Goal: Answer question/provide support

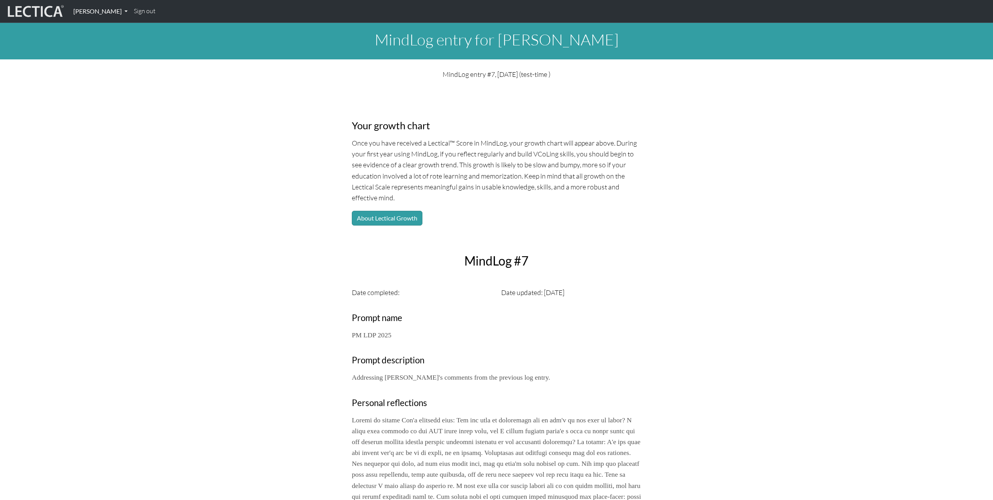
click at [126, 9] on link "[PERSON_NAME]" at bounding box center [100, 11] width 61 height 16
click at [102, 47] on li "MindLog" at bounding box center [110, 46] width 64 height 12
click at [112, 9] on link "[PERSON_NAME]" at bounding box center [100, 11] width 61 height 16
click at [106, 57] on link "MindLog entries" at bounding box center [110, 57] width 64 height 10
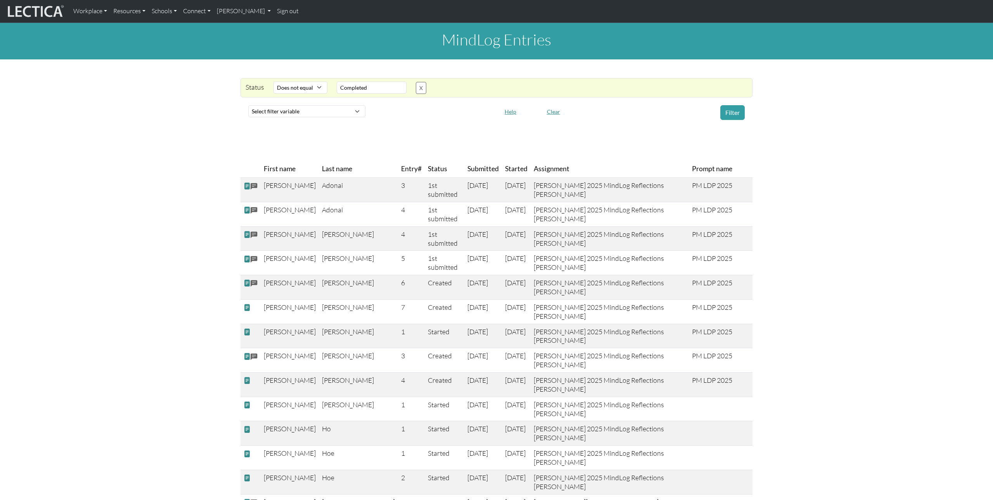
select select "not_iexact"
click at [253, 10] on link "[PERSON_NAME]" at bounding box center [244, 11] width 61 height 16
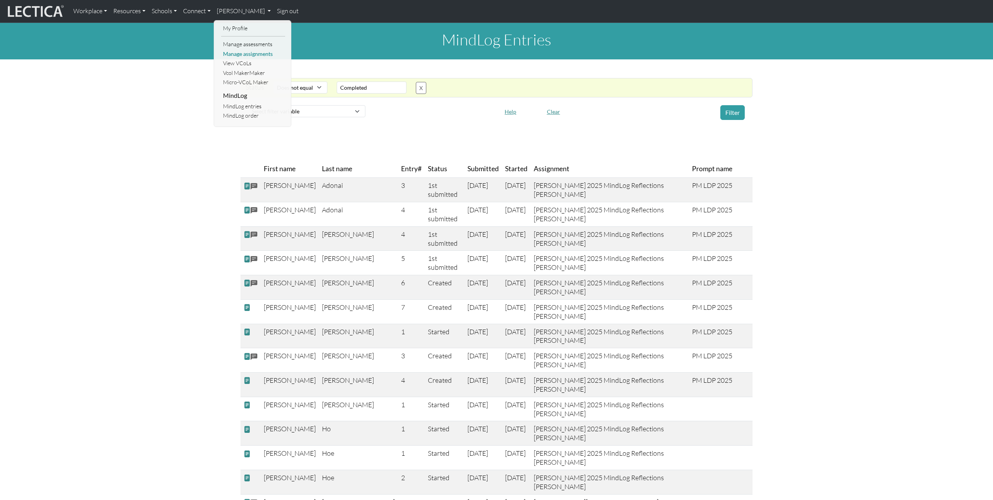
click at [244, 53] on link "Manage assignments" at bounding box center [253, 54] width 64 height 10
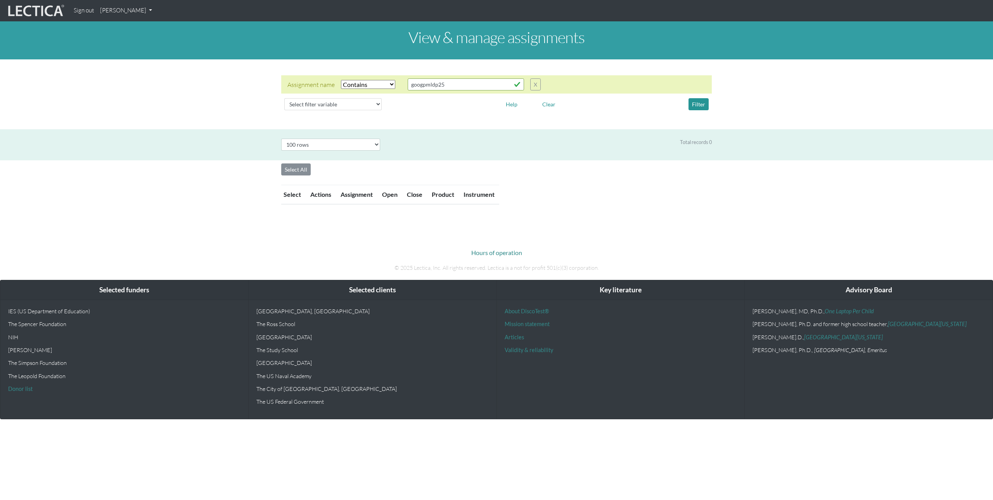
select select "icontains"
select select "100"
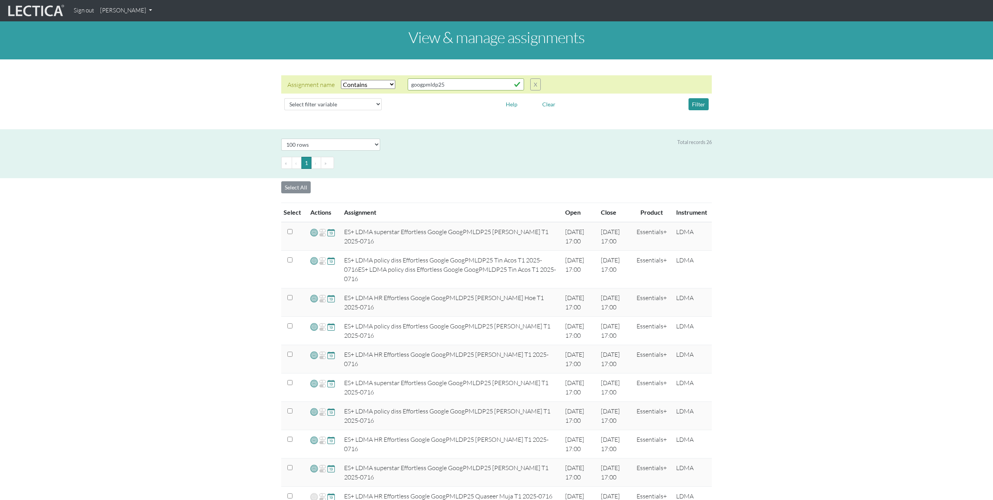
click at [147, 7] on link "[PERSON_NAME]" at bounding box center [126, 10] width 58 height 15
click at [143, 47] on link "Manage assessments" at bounding box center [136, 46] width 66 height 10
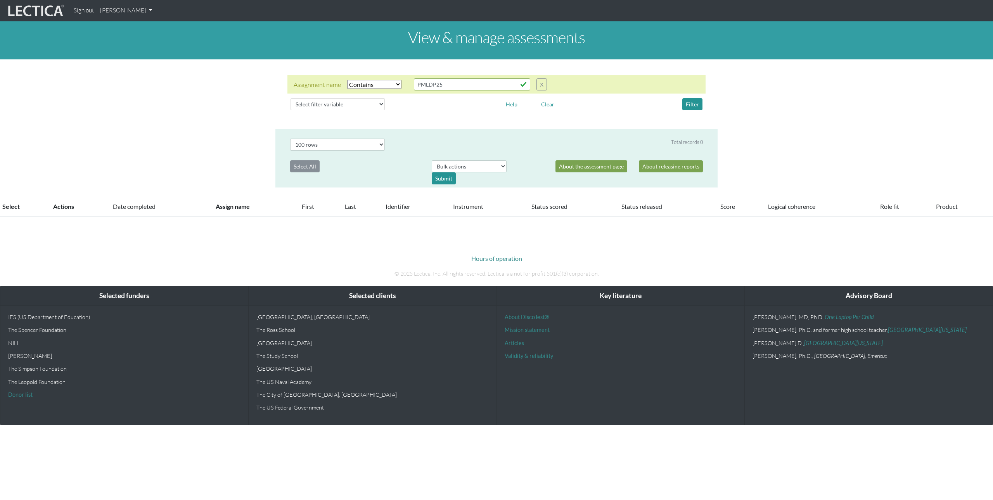
select select "icontains"
select select "100"
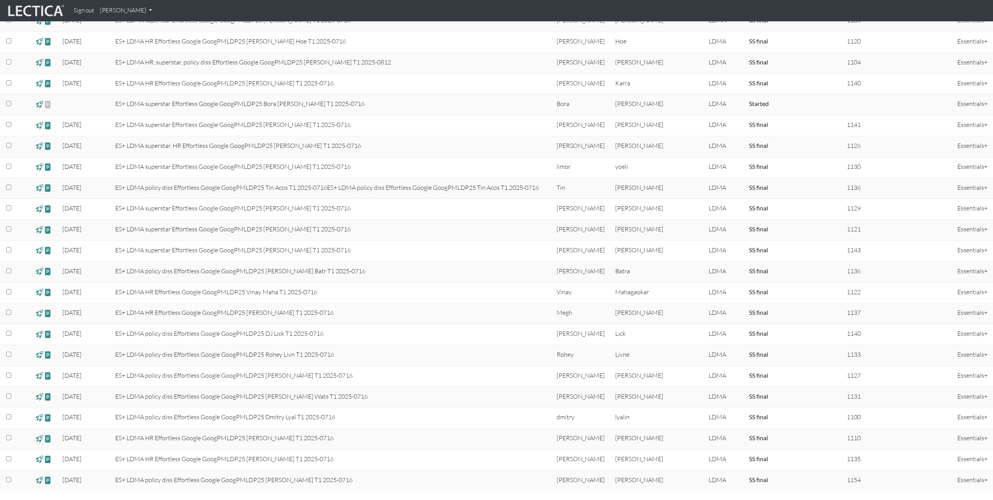
scroll to position [222, 0]
click at [51, 485] on span at bounding box center [47, 482] width 7 height 9
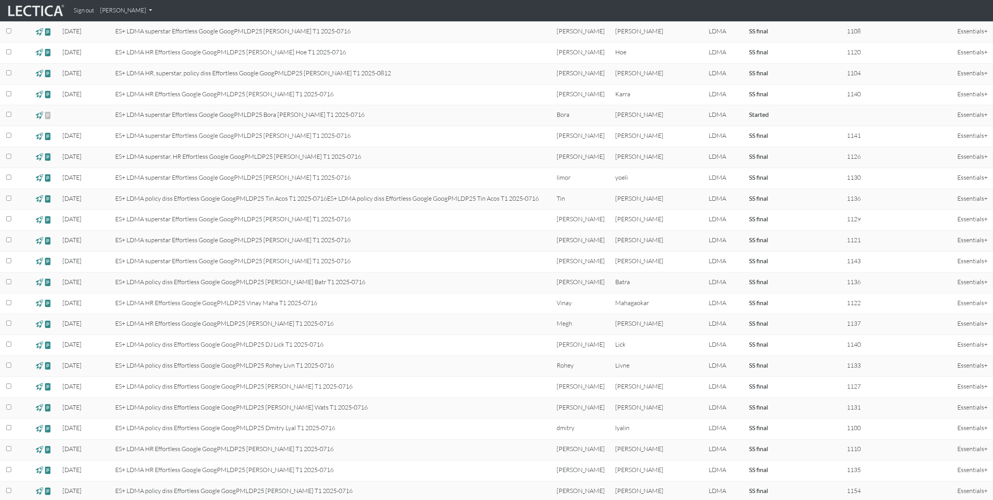
scroll to position [213, 0]
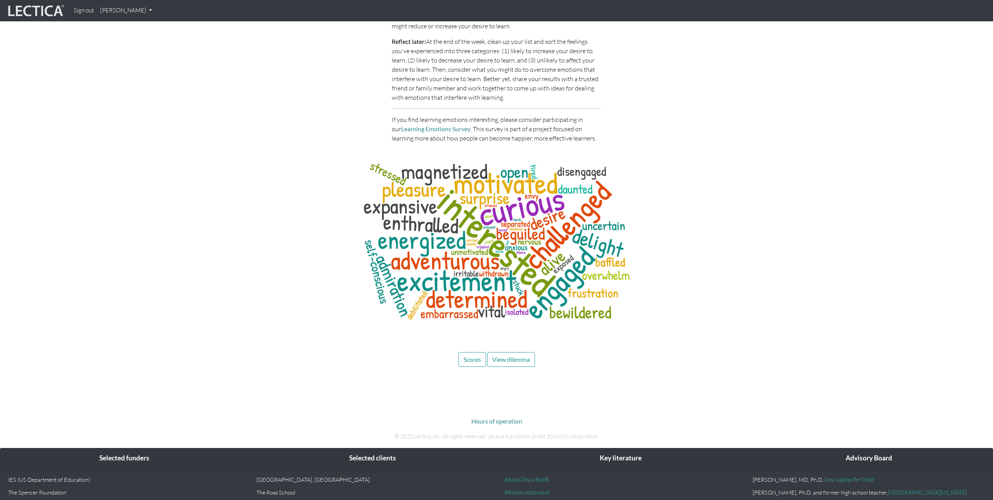
scroll to position [2478, 0]
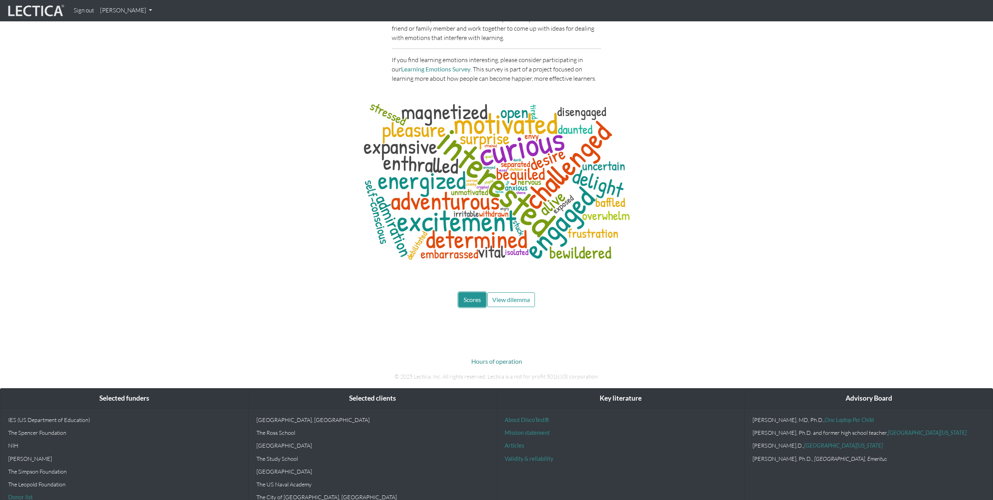
click at [459, 292] on button "Scores" at bounding box center [473, 299] width 28 height 15
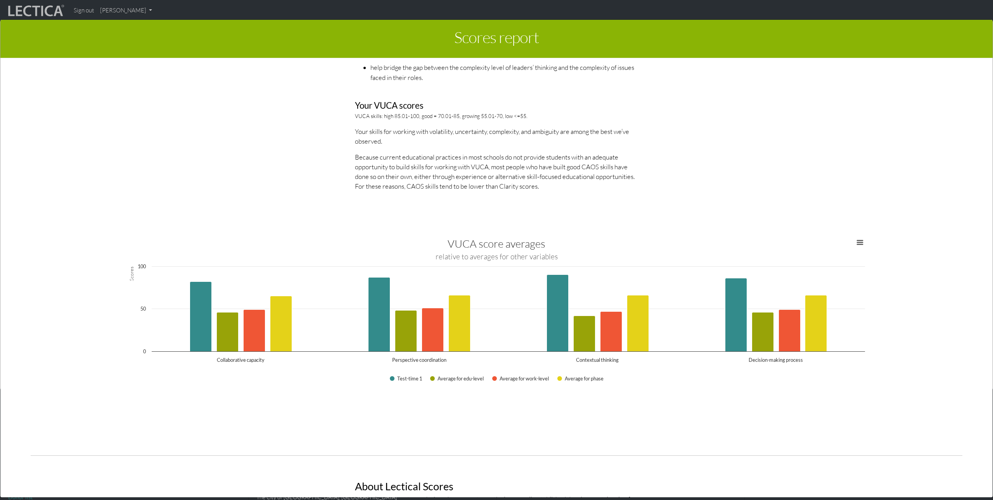
scroll to position [1240, 0]
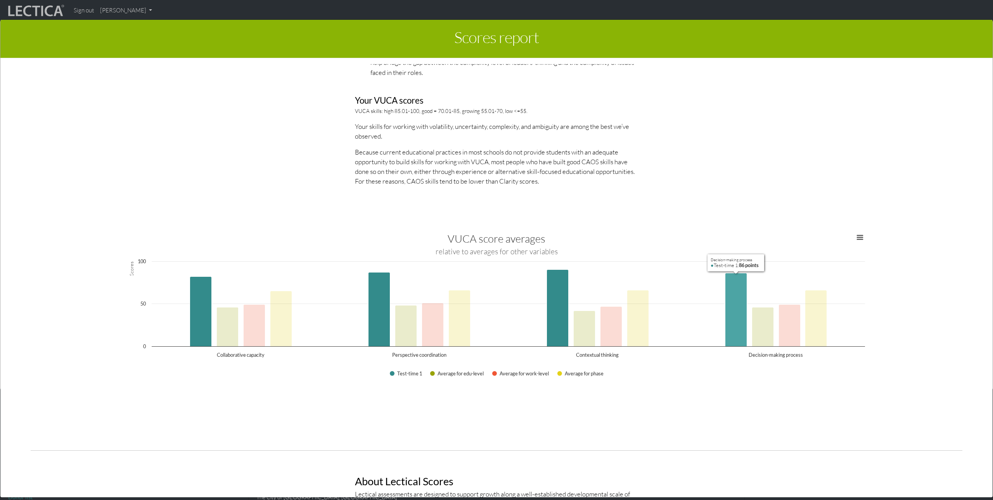
click at [741, 318] on icon "Decision-making process, 86 points. Test-time 1." at bounding box center [736, 309] width 22 height 73
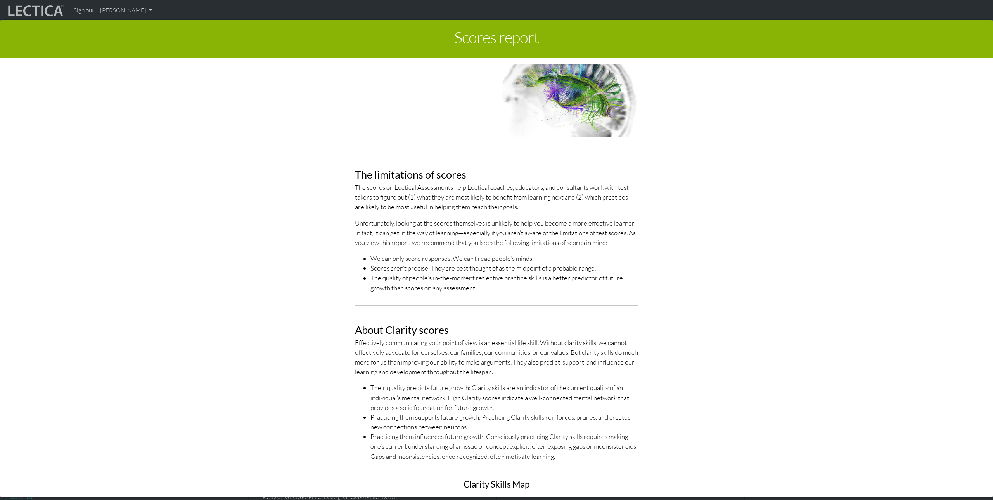
scroll to position [0, 0]
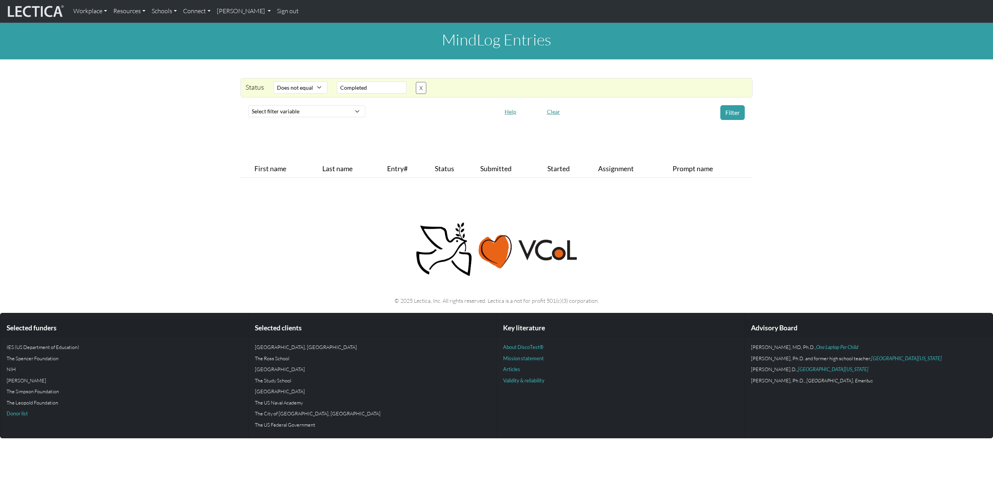
select select "not_iexact"
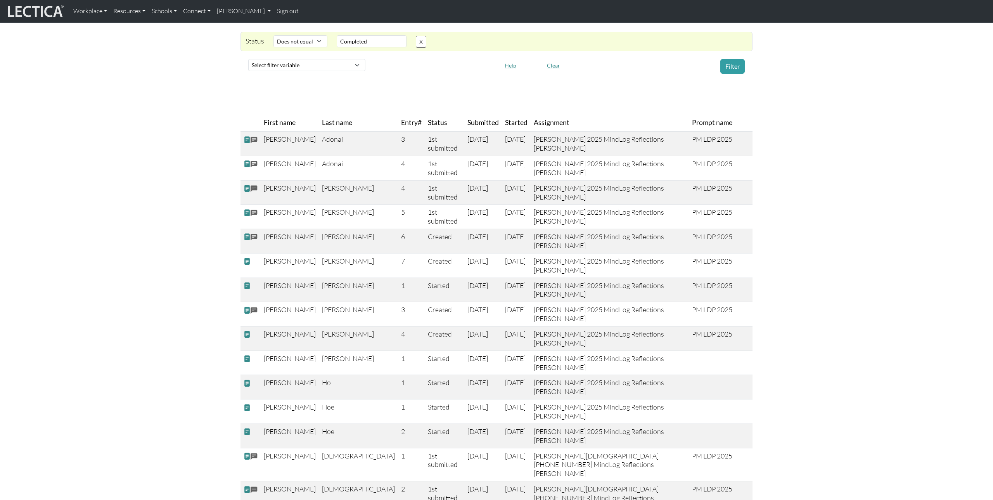
scroll to position [133, 0]
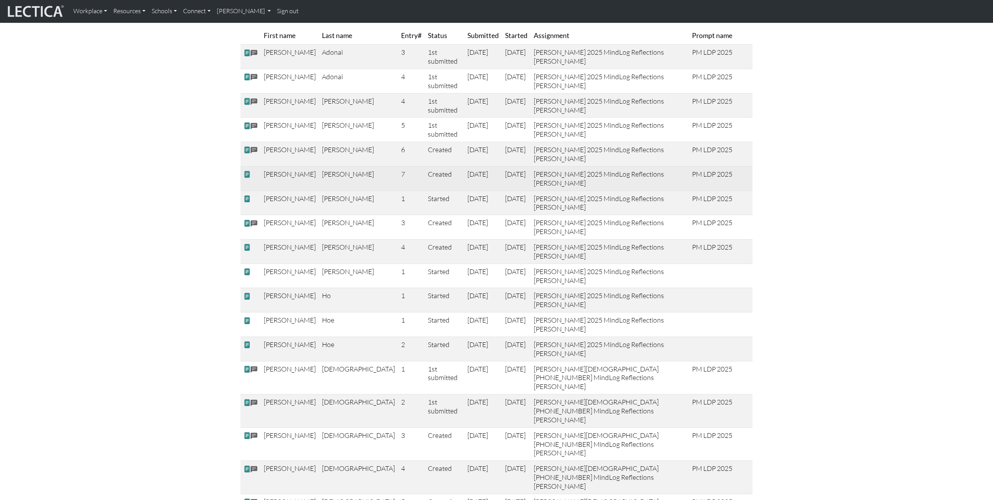
click at [246, 178] on span at bounding box center [247, 174] width 7 height 8
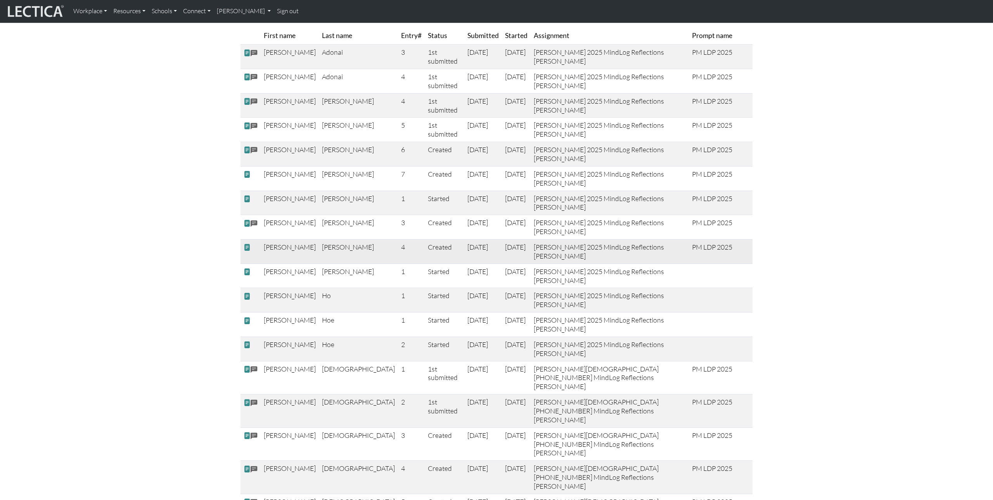
click at [247, 251] on span at bounding box center [247, 247] width 7 height 8
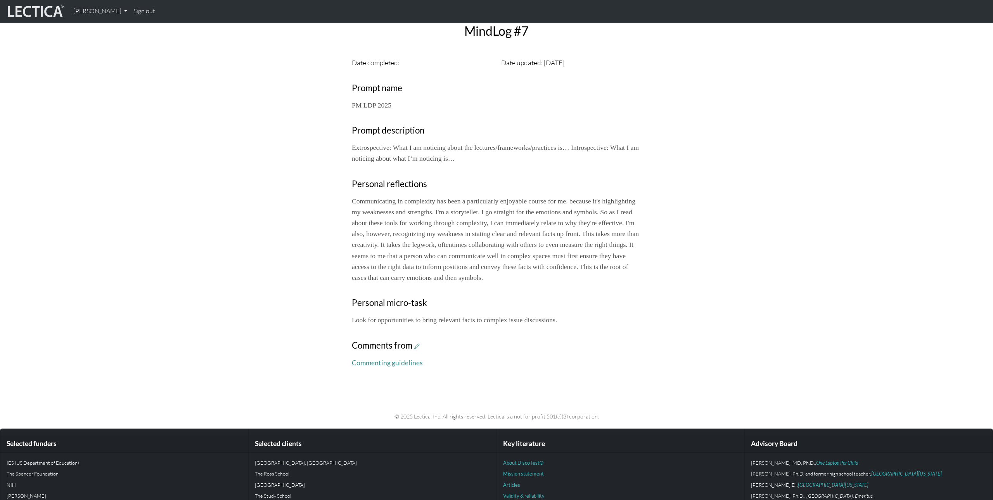
scroll to position [231, 0]
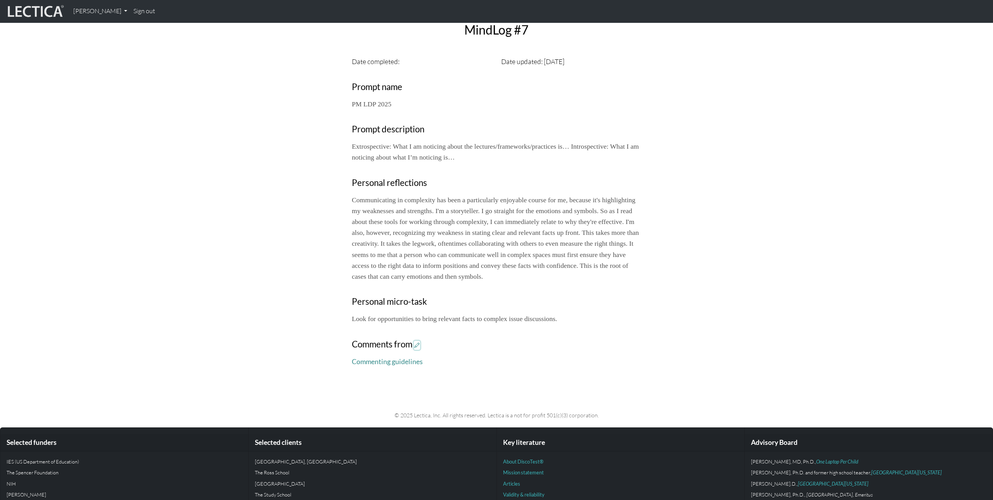
click at [416, 348] on icon at bounding box center [416, 345] width 5 height 7
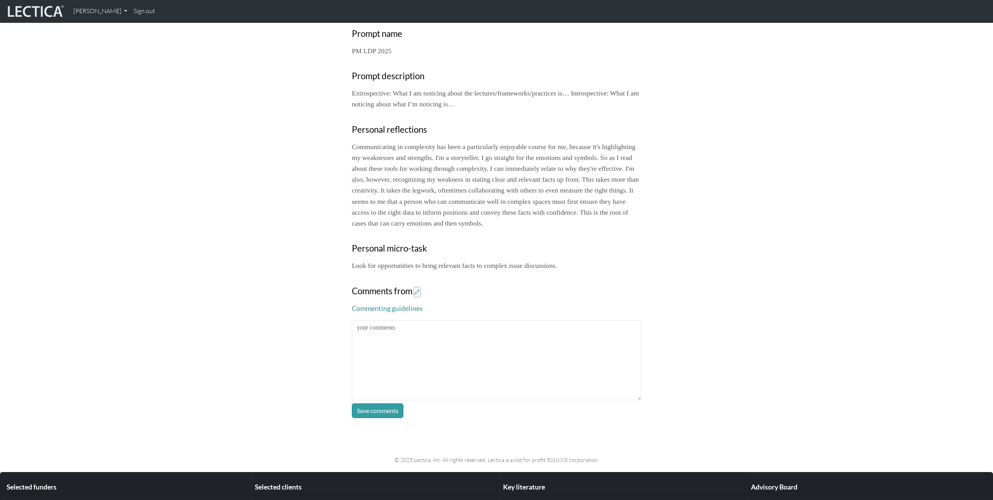
scroll to position [318, 0]
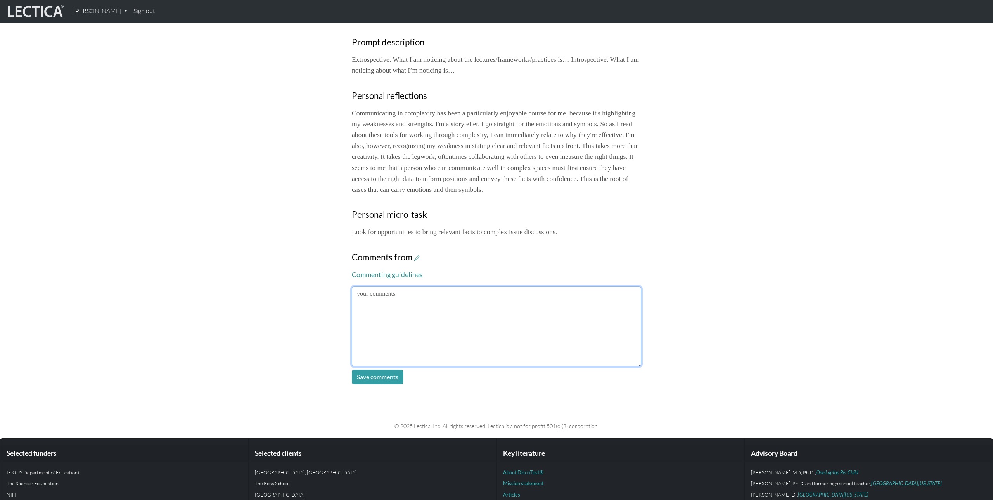
click at [566, 340] on textarea at bounding box center [496, 326] width 289 height 80
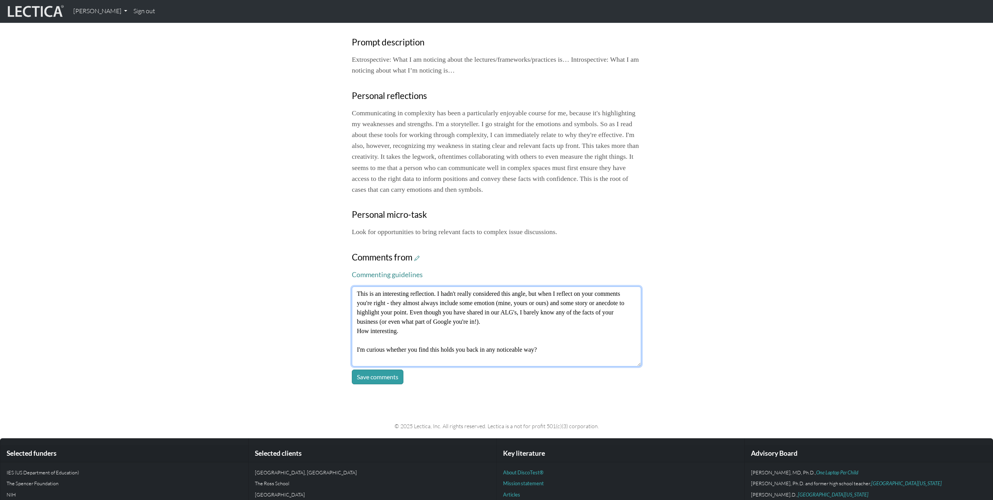
type textarea "This is an interesting reflection. I hadn't really considered this angle, but w…"
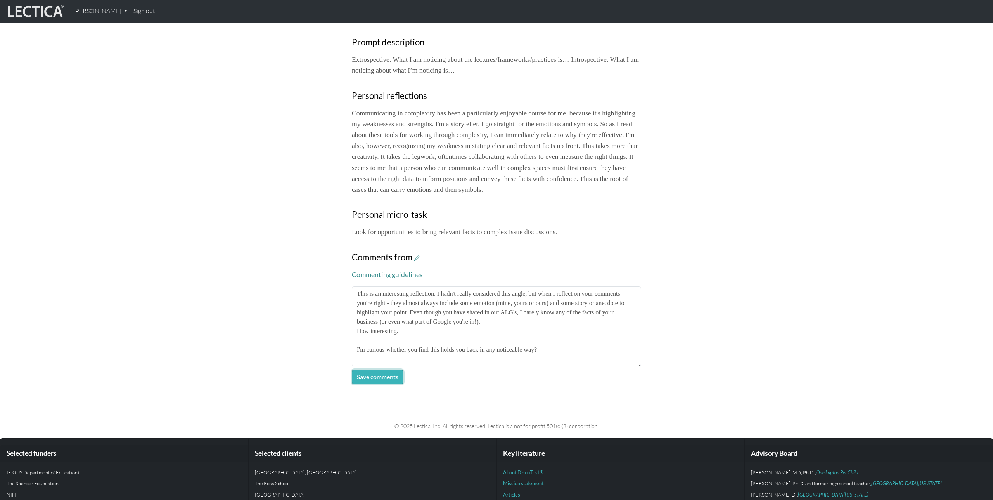
click at [395, 384] on button "Save comments" at bounding box center [378, 376] width 52 height 15
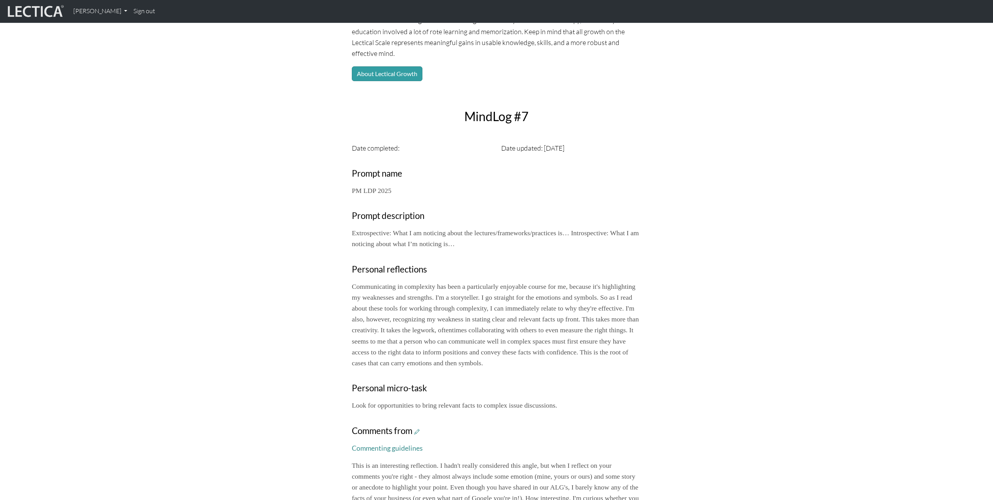
scroll to position [142, 0]
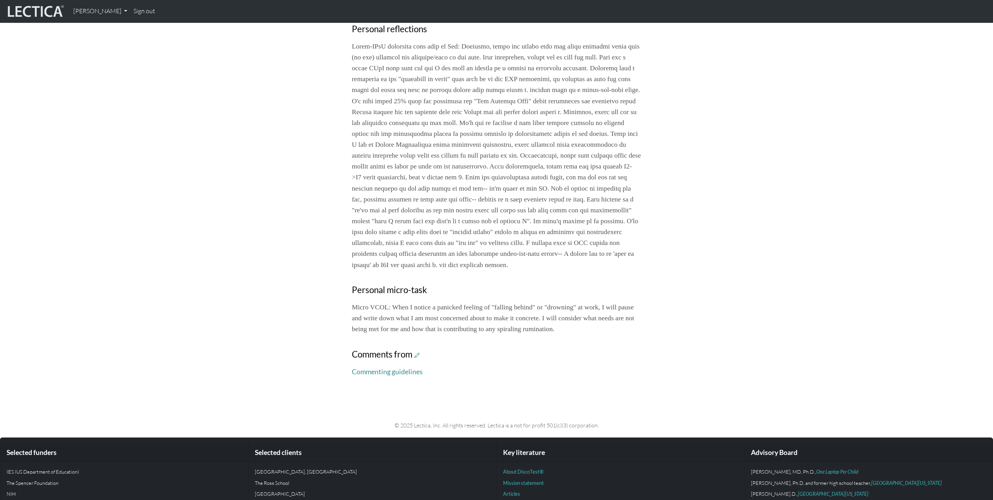
scroll to position [385, 0]
click at [419, 358] on icon at bounding box center [416, 354] width 5 height 7
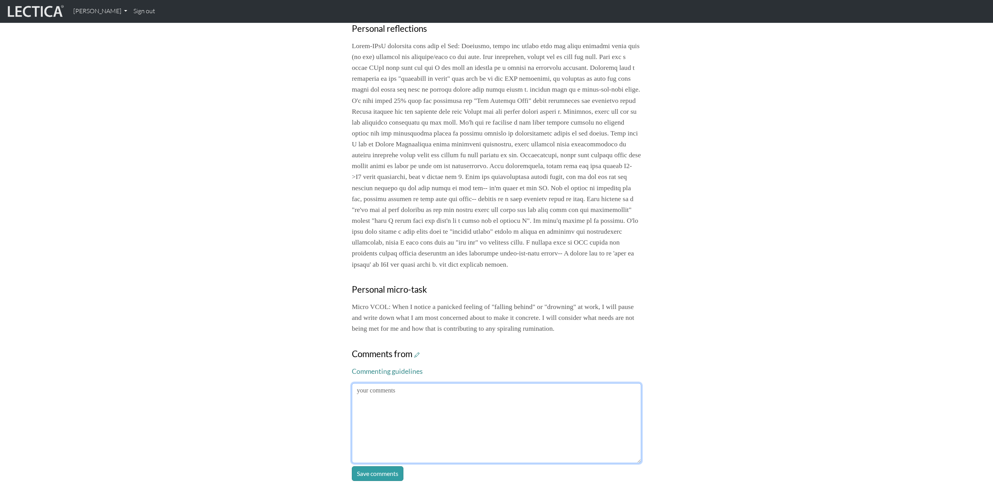
click at [507, 444] on textarea at bounding box center [496, 423] width 289 height 80
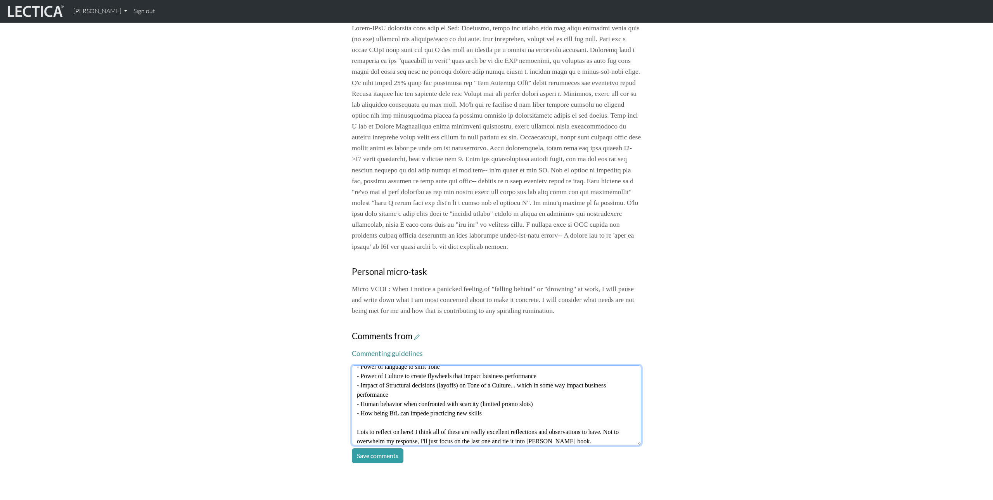
scroll to position [34, 0]
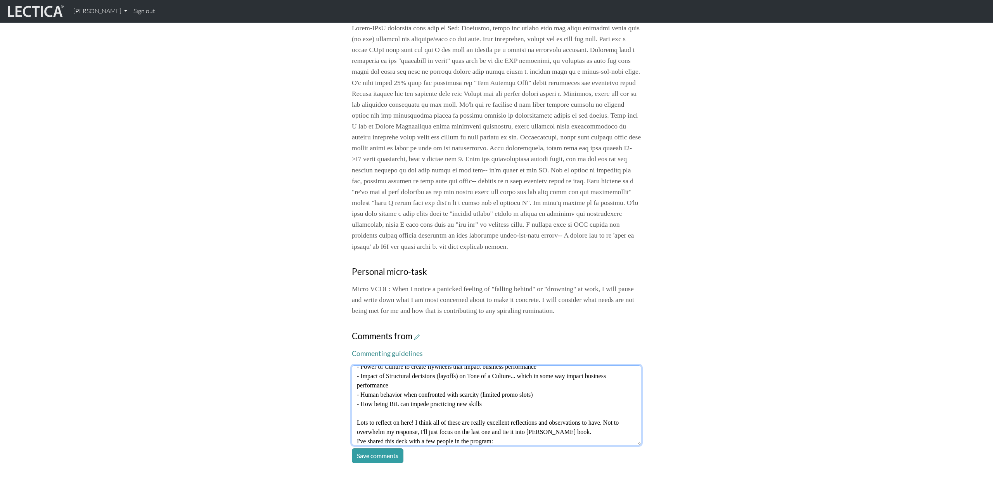
paste textarea "[URL][DOMAIN_NAME]"
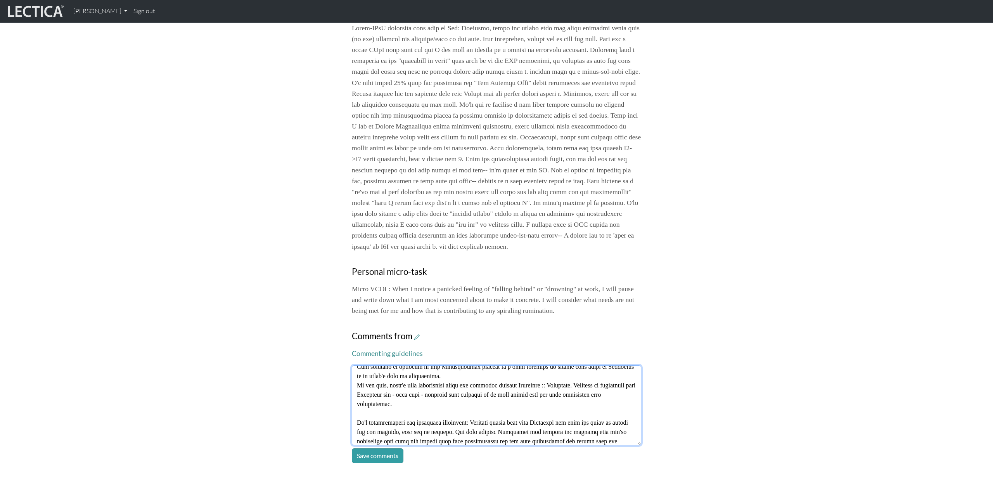
scroll to position [155, 0]
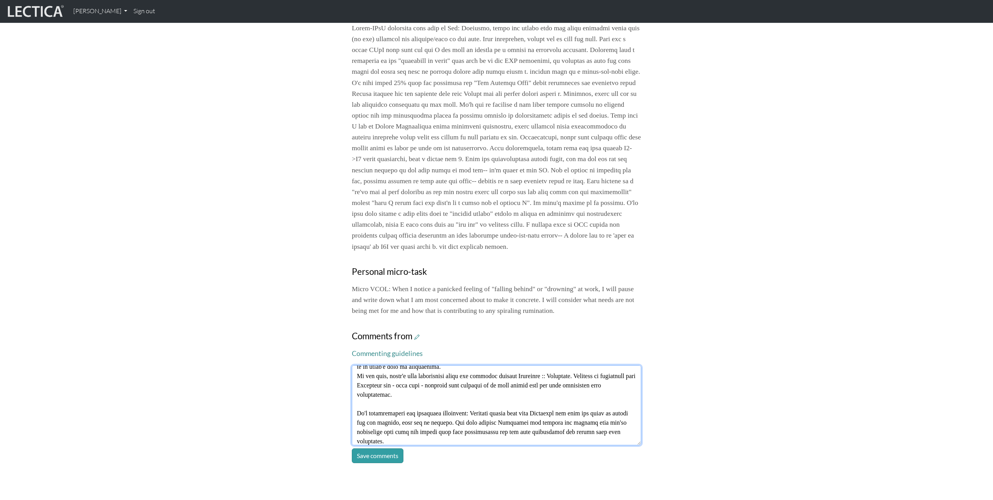
type textarea "Thanks [PERSON_NAME]! There are a few things in this reflection: - Power of lan…"
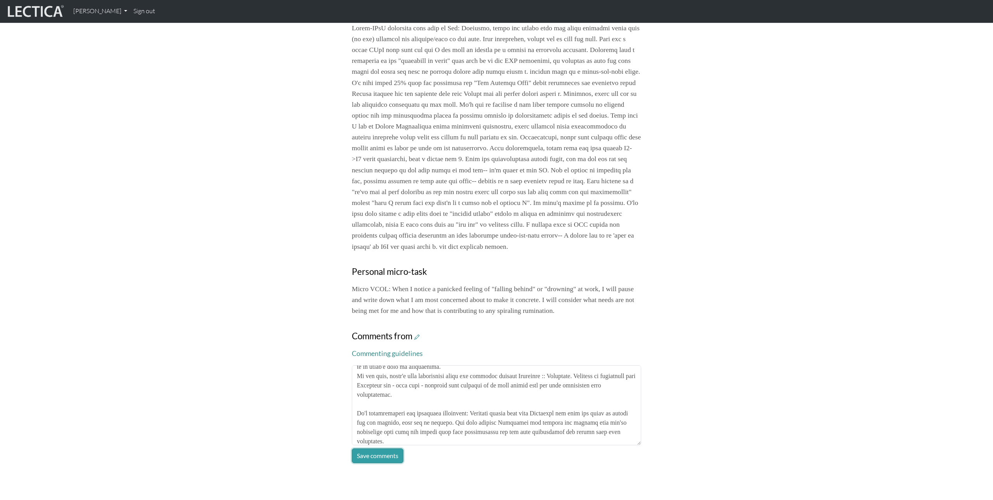
click button "Save comments" at bounding box center [378, 455] width 52 height 15
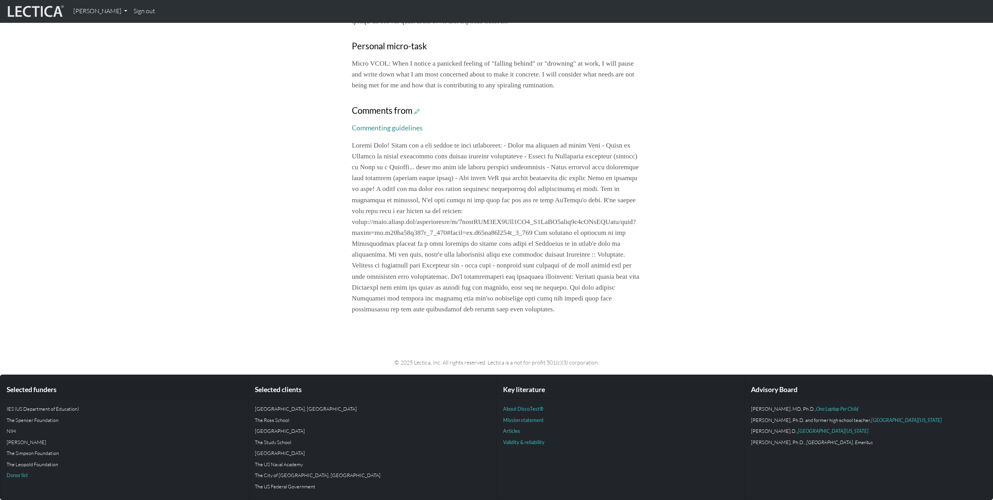
scroll to position [0, 0]
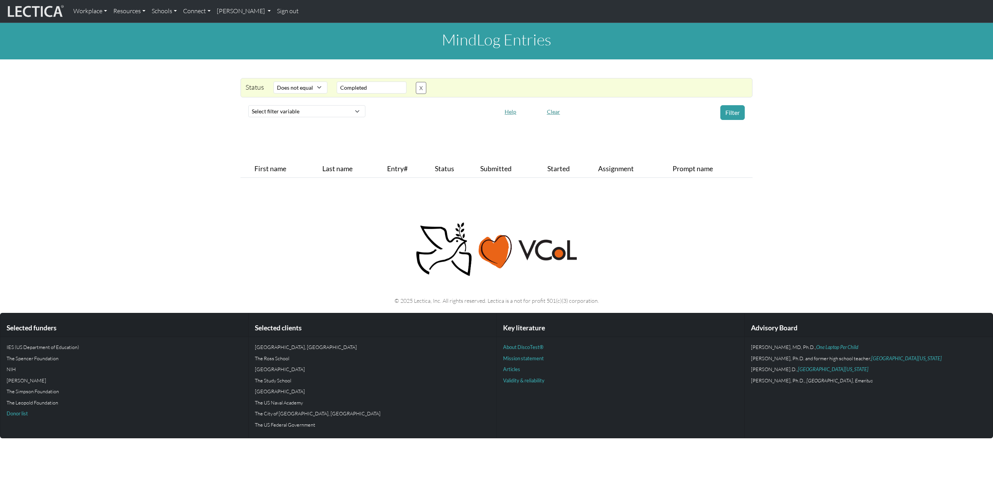
select select "not_iexact"
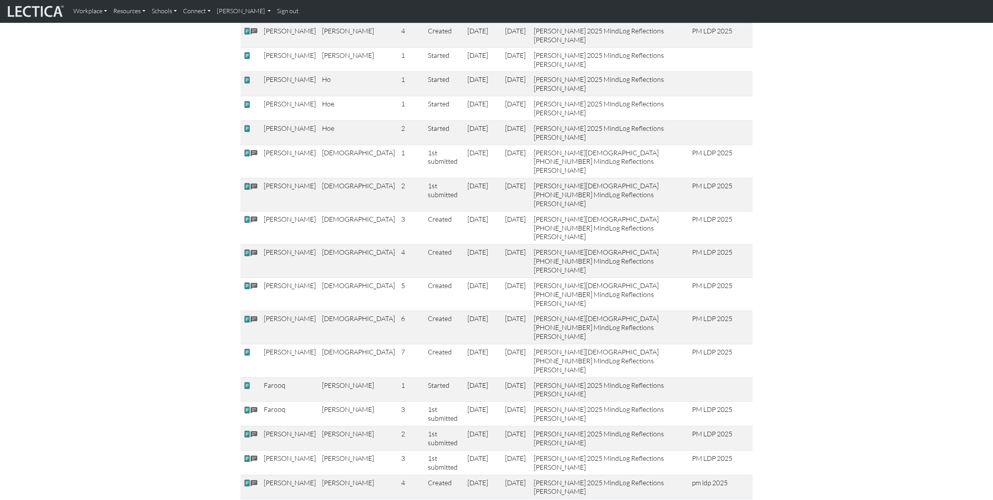
scroll to position [347, 0]
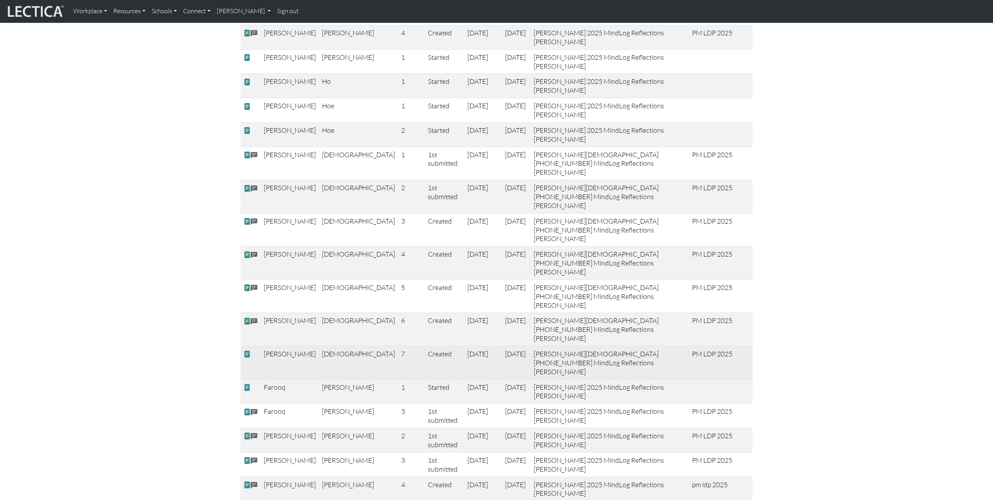
click at [247, 350] on span at bounding box center [247, 354] width 7 height 8
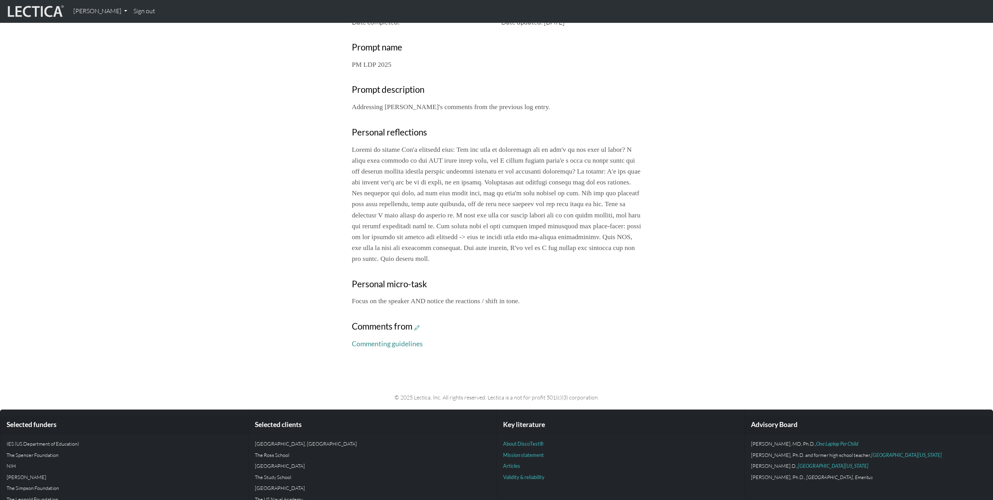
scroll to position [274, 0]
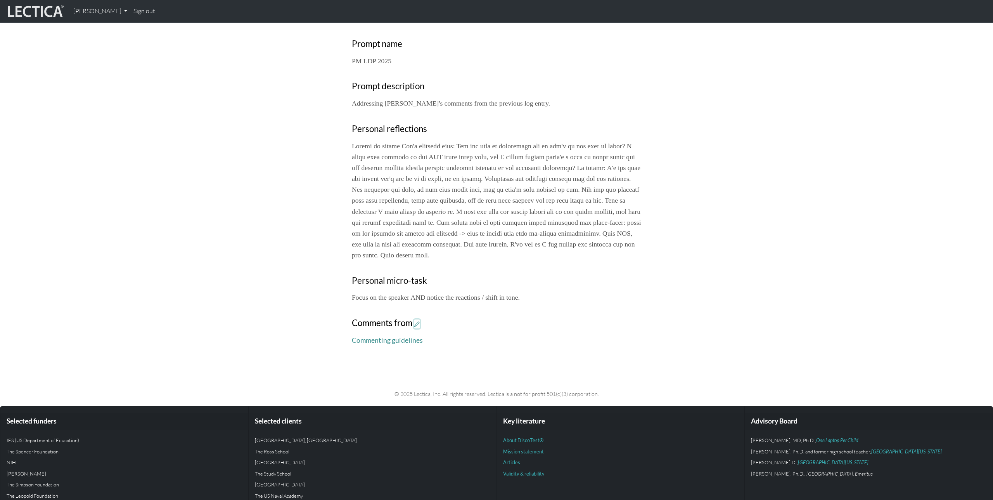
click at [417, 327] on icon at bounding box center [416, 323] width 5 height 7
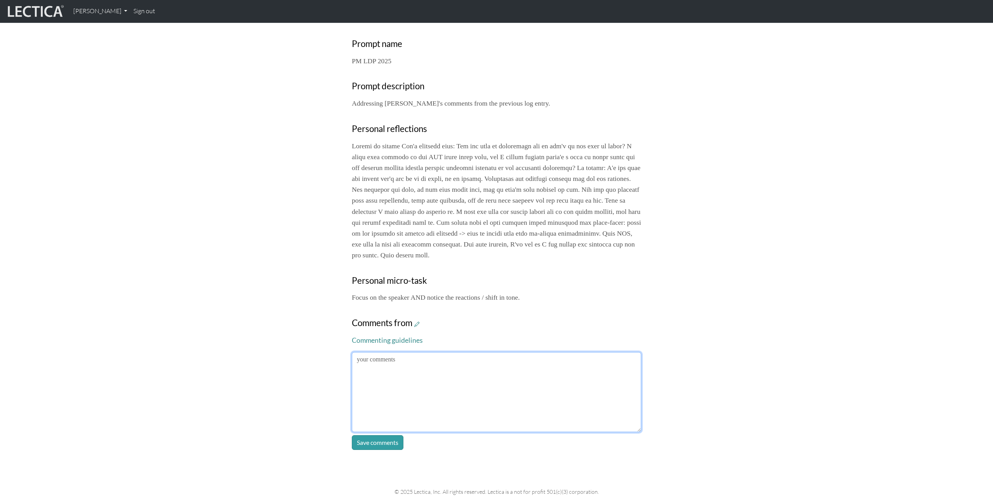
click at [455, 389] on textarea at bounding box center [496, 392] width 289 height 80
type textarea "g"
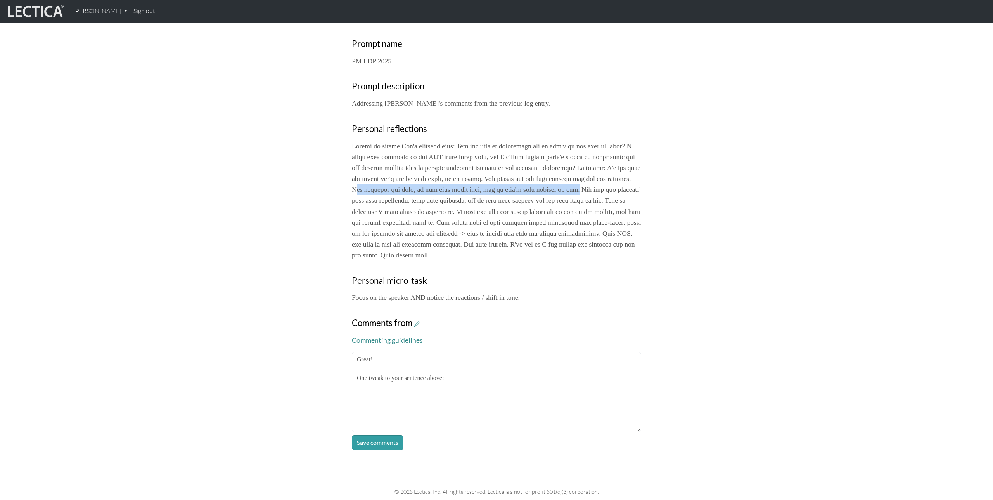
drag, startPoint x: 483, startPoint y: 187, endPoint x: 439, endPoint y: 204, distance: 46.9
click at [439, 204] on p at bounding box center [496, 200] width 289 height 120
copy p "he strategy was good, we did some great work, but it didn't work because of xxx."
click at [486, 390] on textarea "Great! One tweak to your sentence above:" at bounding box center [496, 392] width 289 height 80
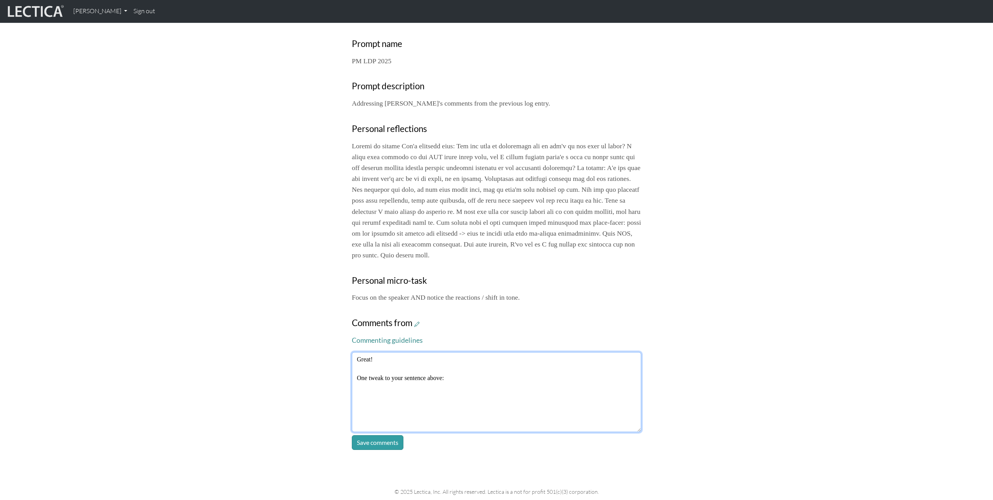
paste textarea "he strategy was good, we did some great work, but it didn't work because of xxx."
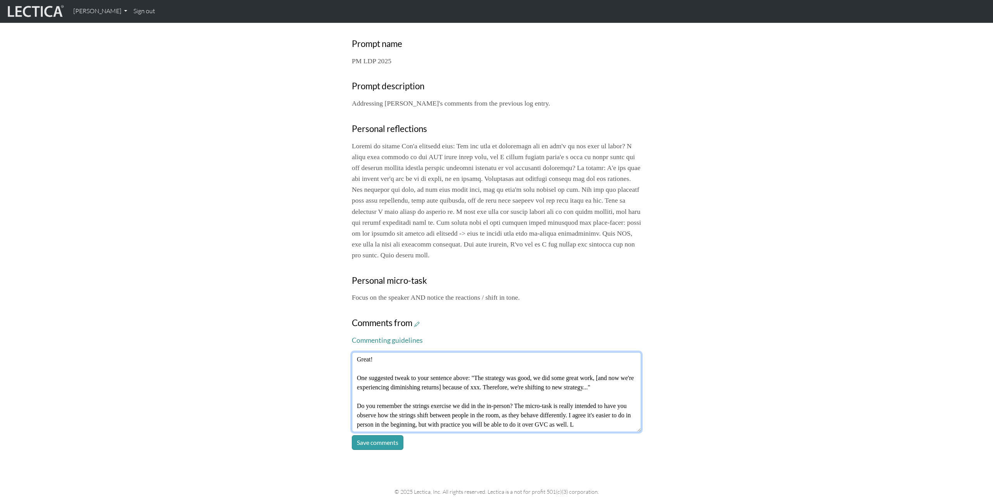
scroll to position [15, 0]
type textarea "Great! One suggested tweak to your sentence above: "The strategy was good, we d…"
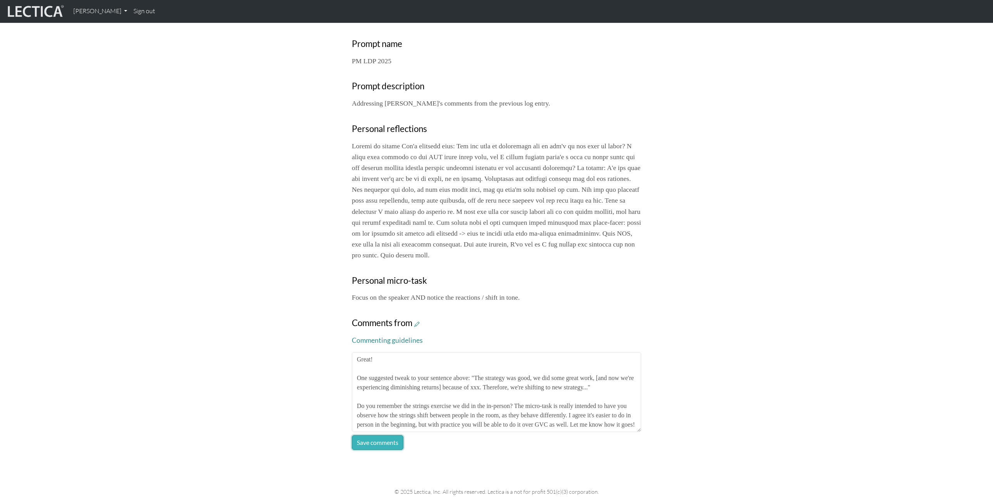
click at [376, 450] on button "Save comments" at bounding box center [378, 442] width 52 height 15
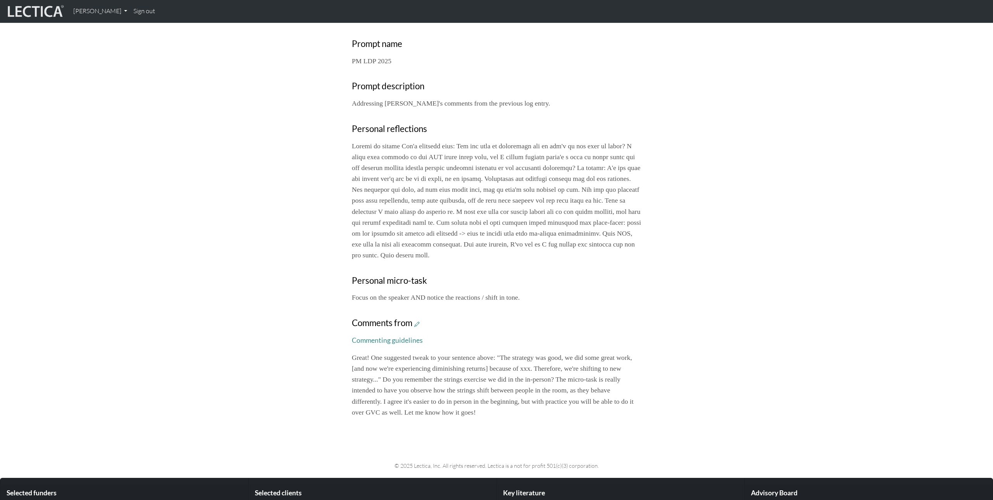
scroll to position [0, 0]
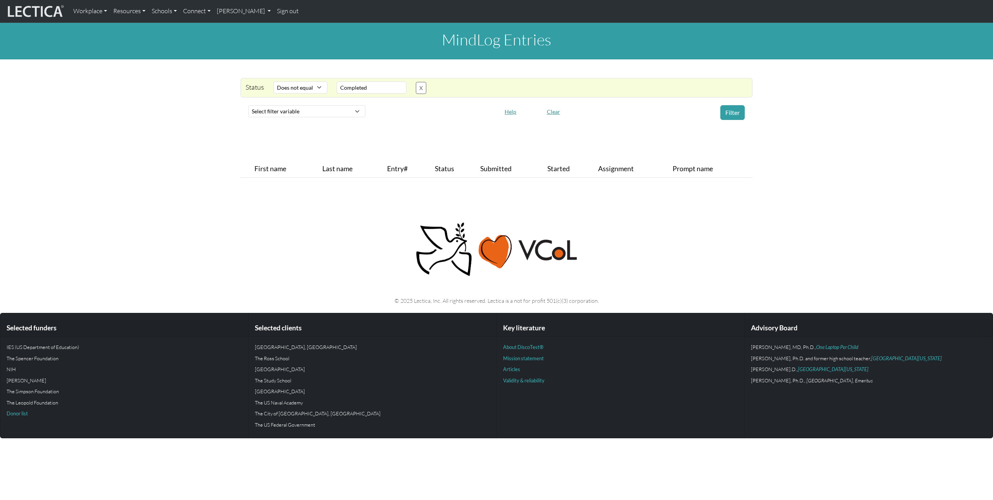
select select "not_iexact"
